Goal: Find specific page/section: Find specific page/section

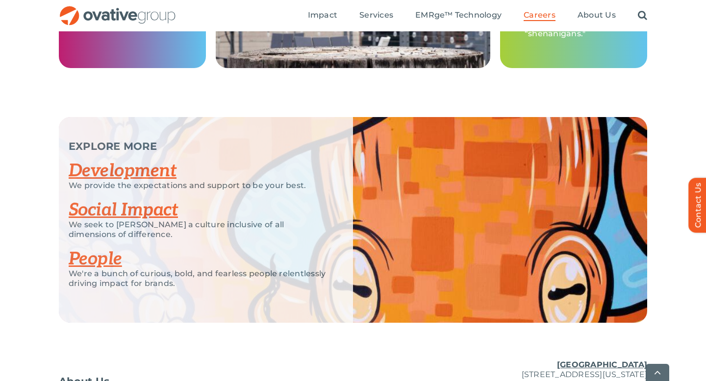
scroll to position [1852, 0]
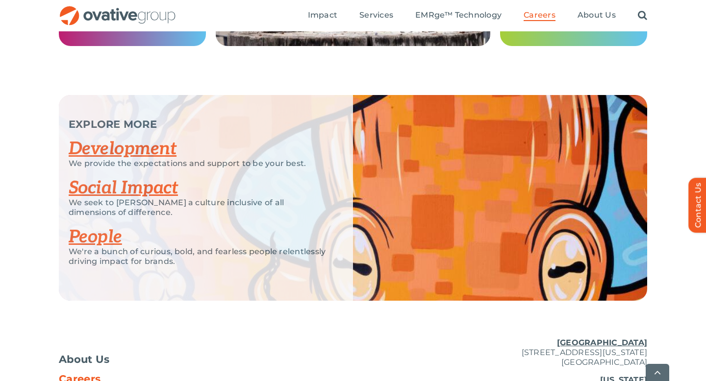
click at [150, 194] on link "Social Impact" at bounding box center [123, 188] width 109 height 22
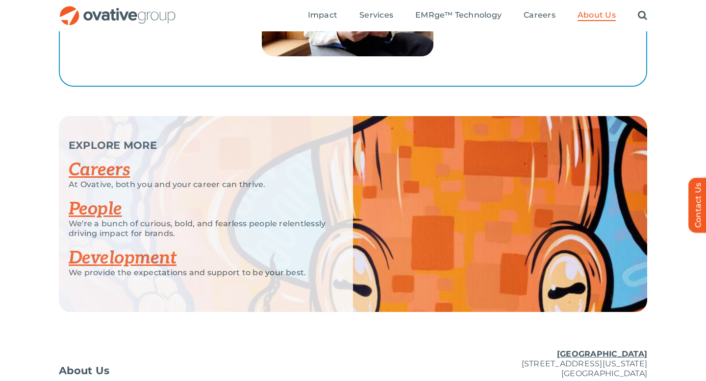
scroll to position [1957, 0]
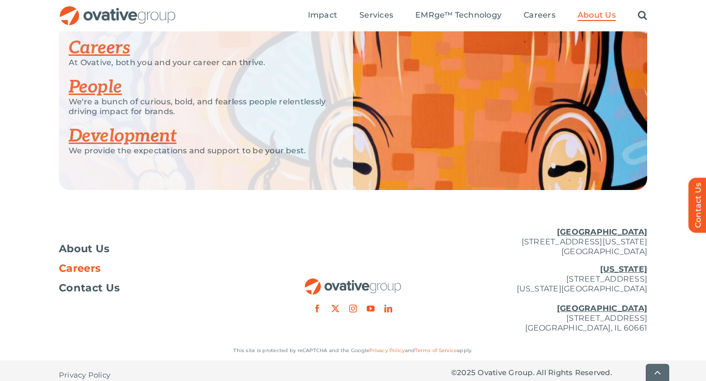
click at [81, 264] on span "Careers" at bounding box center [80, 269] width 42 height 10
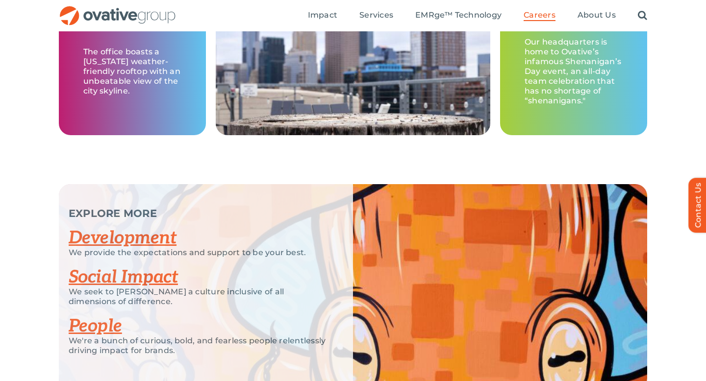
scroll to position [1745, 0]
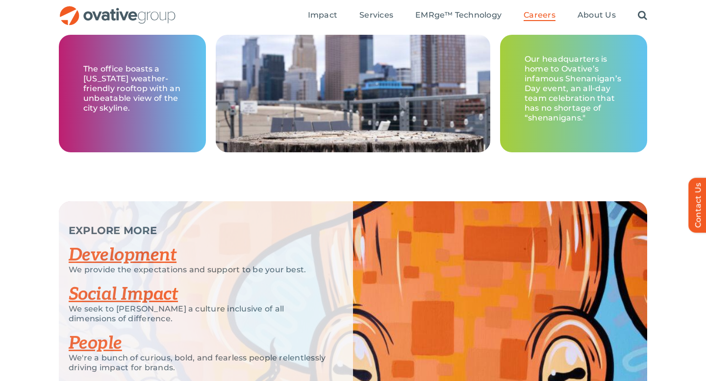
click at [117, 255] on link "Development" at bounding box center [123, 256] width 108 height 22
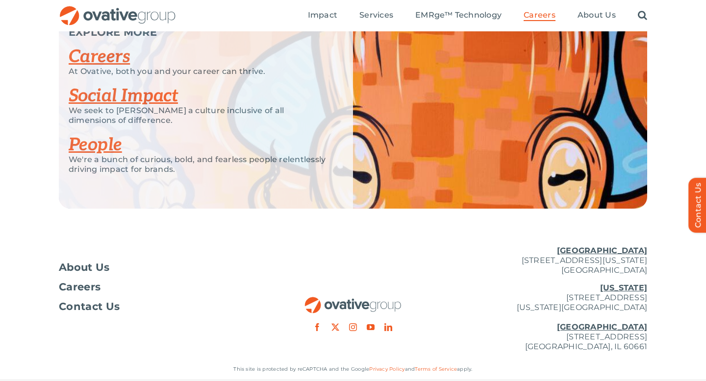
scroll to position [2434, 0]
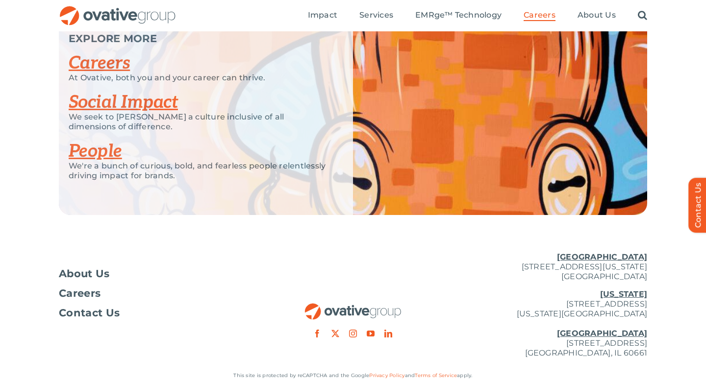
click at [90, 162] on link "People" at bounding box center [95, 152] width 53 height 22
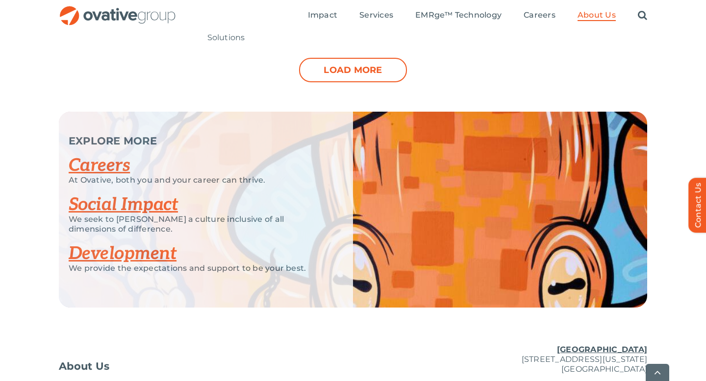
scroll to position [1344, 0]
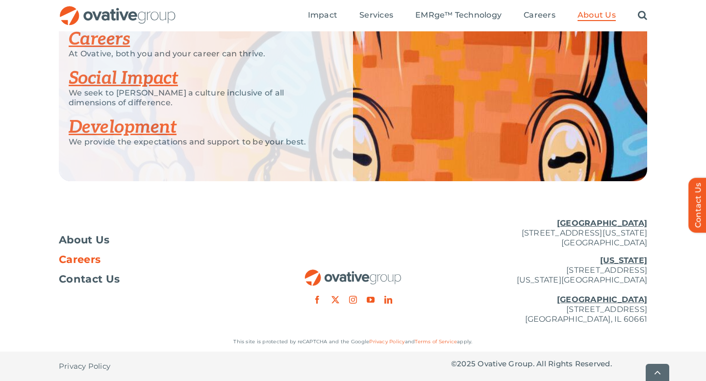
click at [83, 259] on span "Careers" at bounding box center [80, 260] width 42 height 10
